Goal: Information Seeking & Learning: Learn about a topic

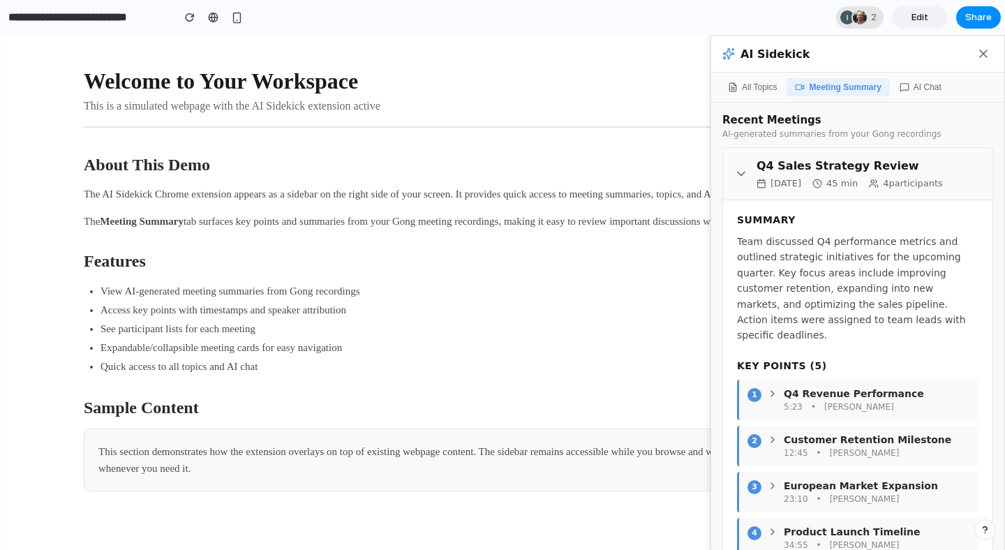
click at [855, 21] on div at bounding box center [860, 17] width 14 height 14
click at [855, 21] on div "Seen by [PERSON_NAME] [PERSON_NAME]" at bounding box center [502, 275] width 1005 height 550
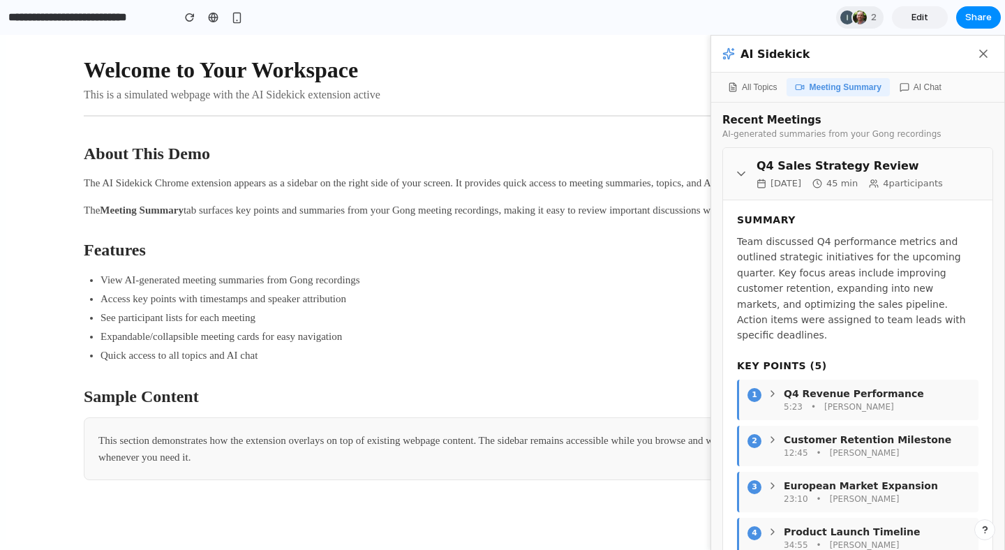
click at [734, 165] on div "Q4 Sales Strategy Review [DATE] 45 min 4 participants" at bounding box center [857, 173] width 247 height 29
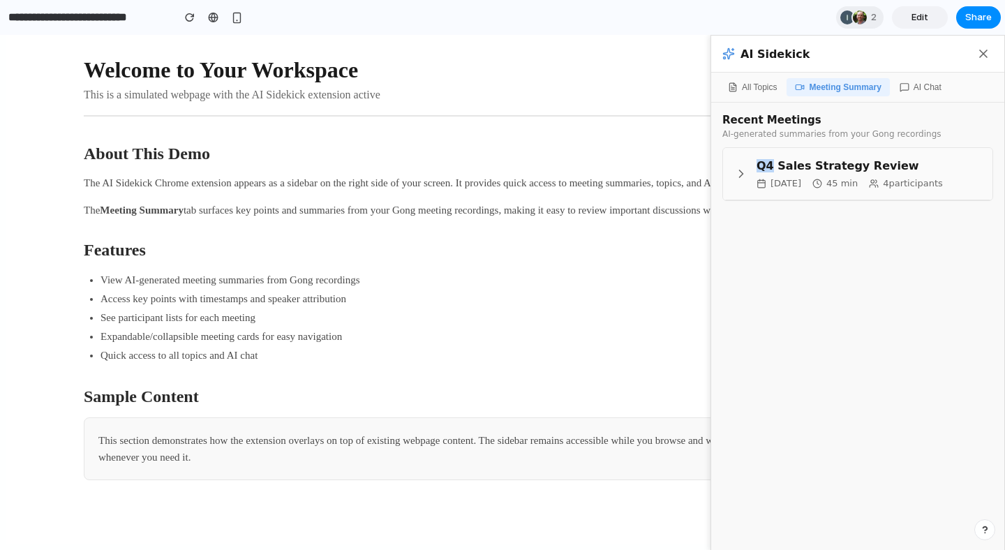
click at [734, 165] on div "Q4 Sales Strategy Review [DATE] 45 min 4 participants" at bounding box center [857, 173] width 247 height 29
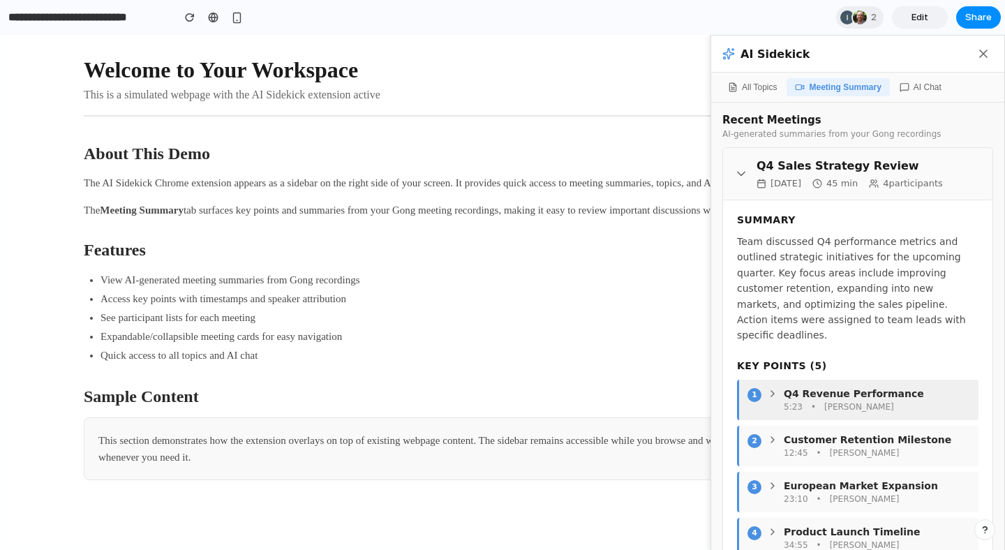
click at [749, 405] on div "1 Q4 Revenue Performance 5:23 • [PERSON_NAME]" at bounding box center [858, 400] width 239 height 40
